Goal: Information Seeking & Learning: Learn about a topic

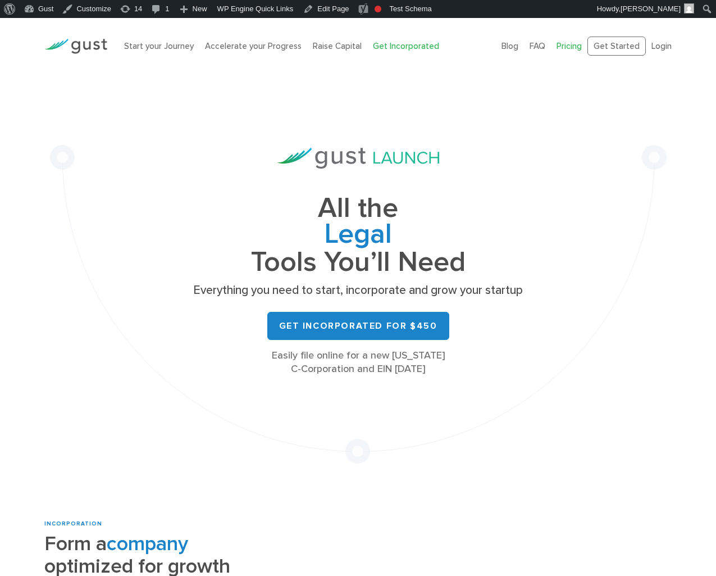
click at [568, 47] on link "Pricing" at bounding box center [569, 46] width 25 height 10
